Goal: Information Seeking & Learning: Find specific fact

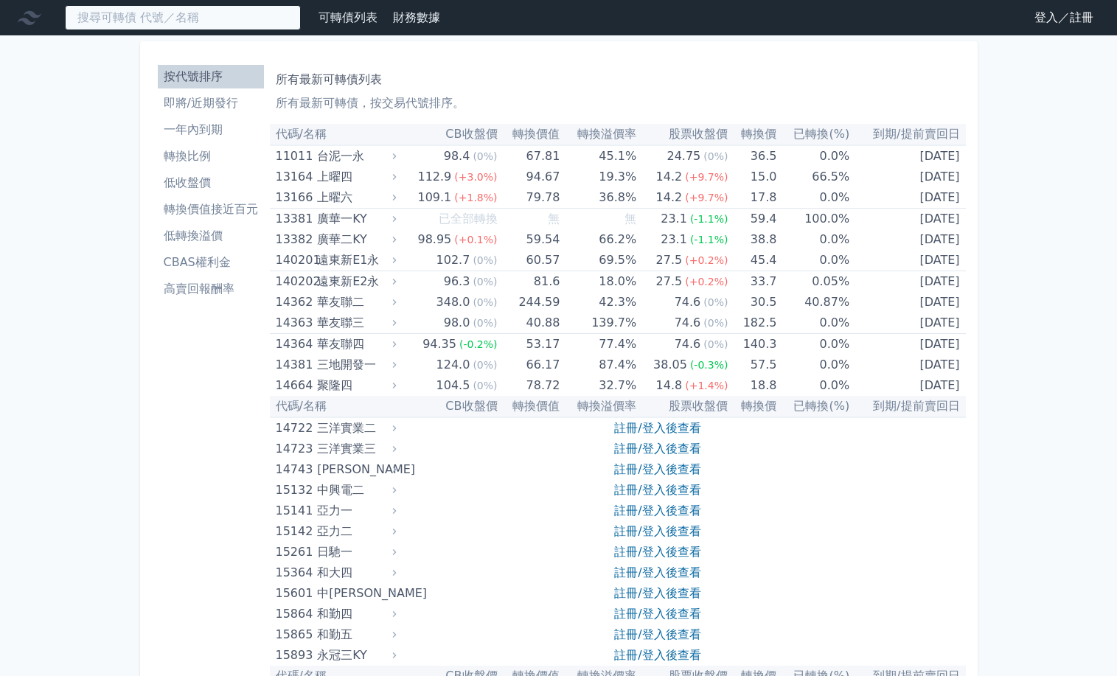
click at [211, 27] on input at bounding box center [183, 17] width 236 height 25
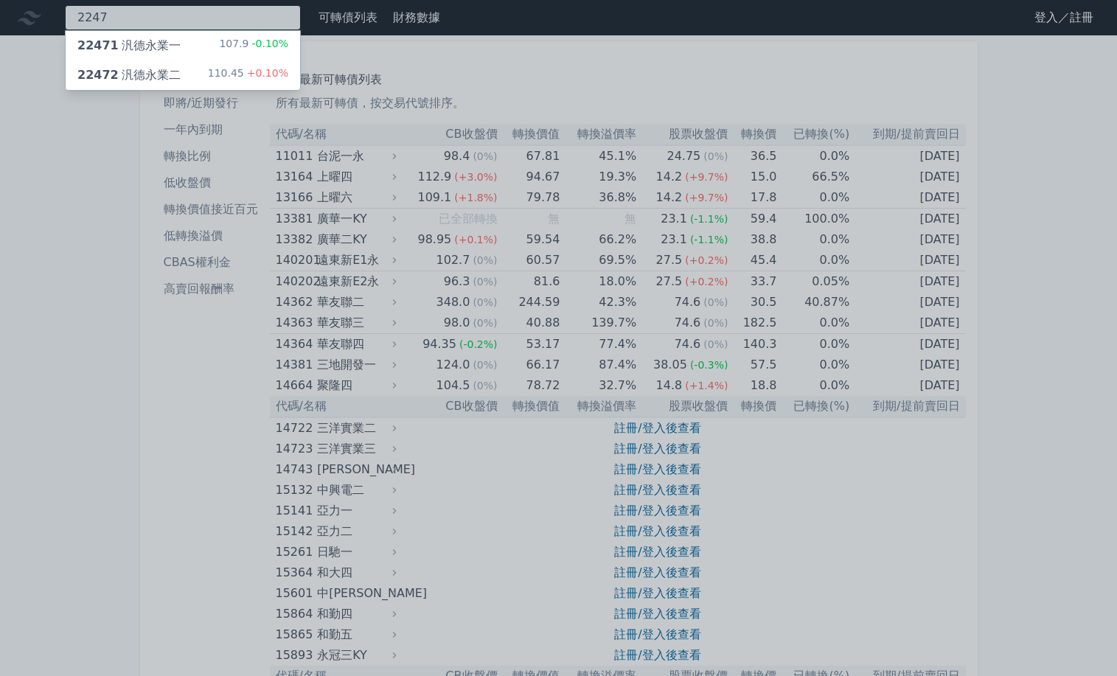
type input "2247"
click at [191, 78] on div "22472 汎德永業二 110.45 +0.10%" at bounding box center [183, 74] width 234 height 29
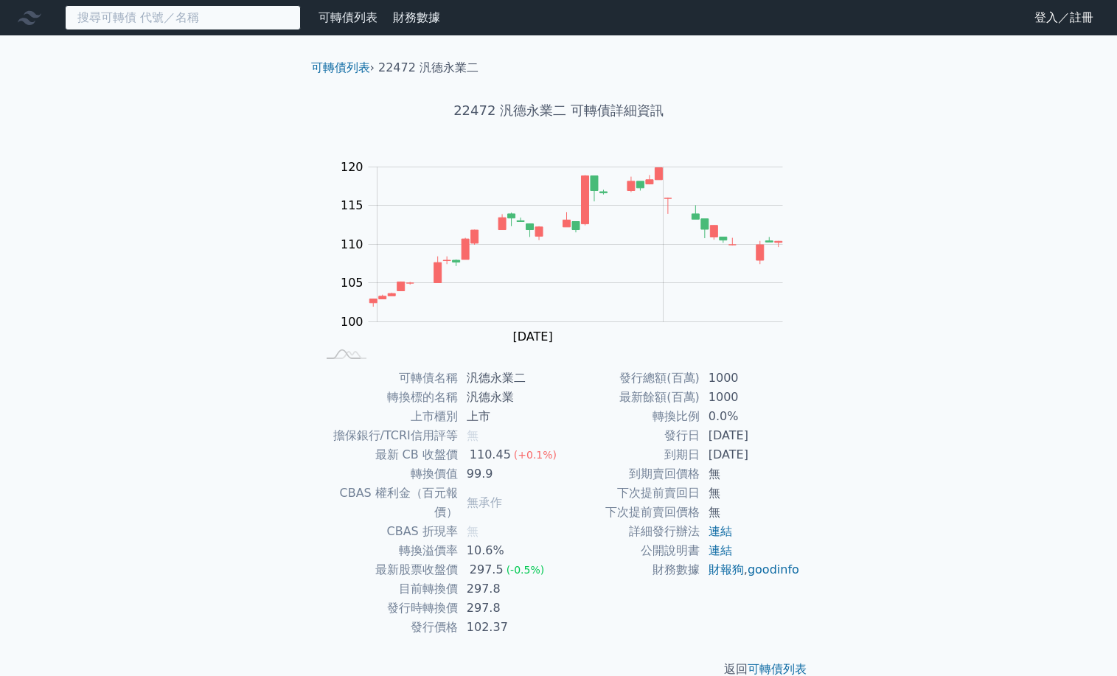
click at [229, 24] on input at bounding box center [183, 17] width 236 height 25
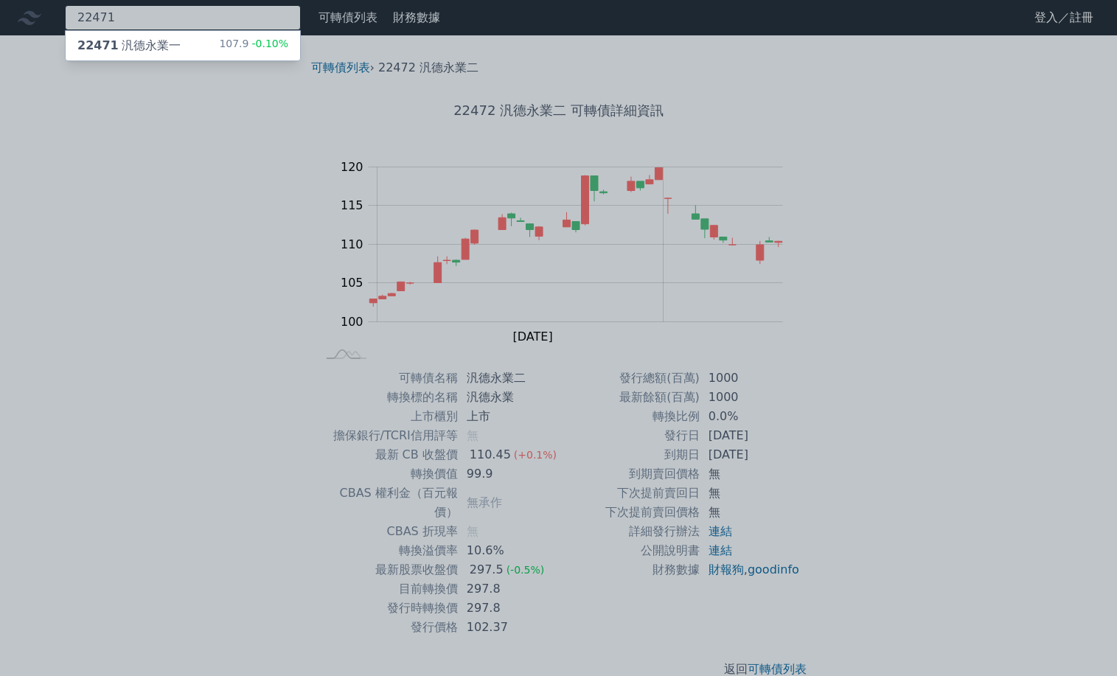
type input "22471"
click at [212, 48] on div "22471 汎德永業一 107.9 -0.10%" at bounding box center [183, 45] width 234 height 29
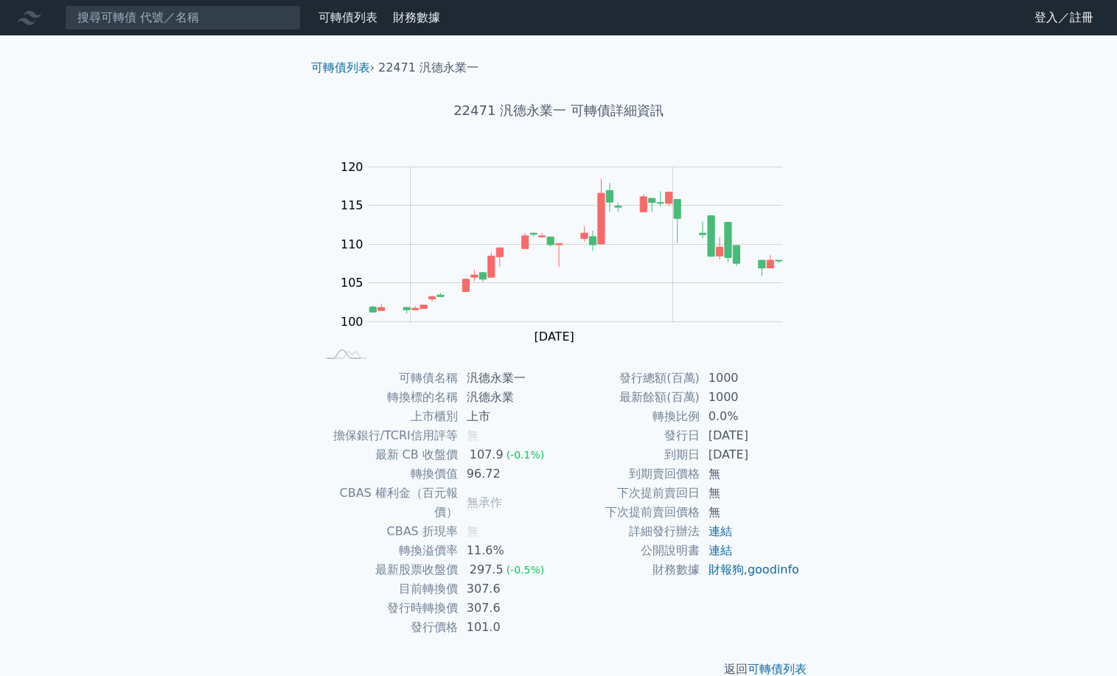
drag, startPoint x: 161, startPoint y: 440, endPoint x: 169, endPoint y: 434, distance: 9.4
click at [161, 440] on div "可轉債列表 財務數據 可轉債列表 財務數據 登入／註冊 登入／註冊 可轉債列表 › 22471 汎德永業一 22471 汎德永業一 可轉債詳細資訊 Zoom …" at bounding box center [558, 351] width 1117 height 702
